Goal: Task Accomplishment & Management: Complete application form

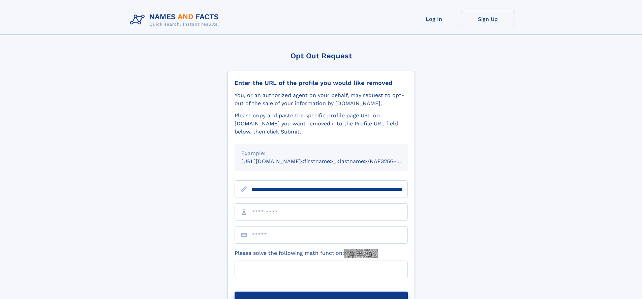
scroll to position [0, 69]
type input "**********"
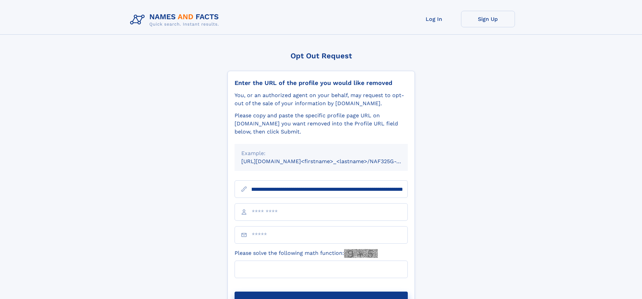
scroll to position [0, 69]
type input "**********"
